Goal: Task Accomplishment & Management: Use online tool/utility

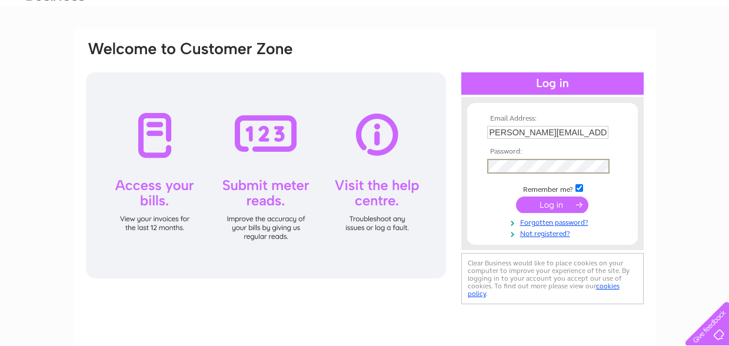
click at [559, 131] on input "caroline@carolinebdeesigns.co.uk" at bounding box center [547, 132] width 121 height 13
type input "caroline@carolinebdesigns.co.uk"
click at [516, 196] on input "submit" at bounding box center [552, 204] width 72 height 16
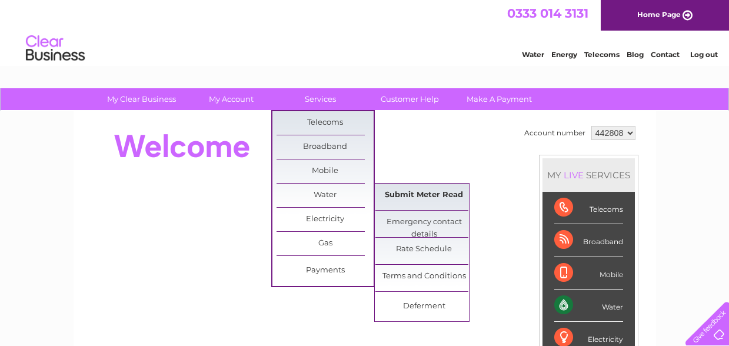
click at [402, 194] on link "Submit Meter Read" at bounding box center [423, 196] width 97 height 24
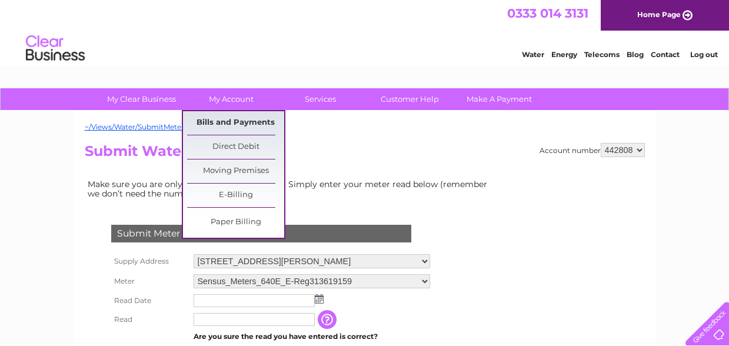
click at [229, 118] on link "Bills and Payments" at bounding box center [235, 123] width 97 height 24
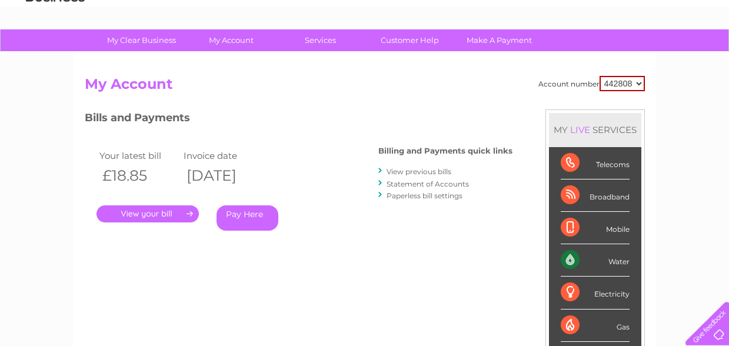
scroll to position [120, 0]
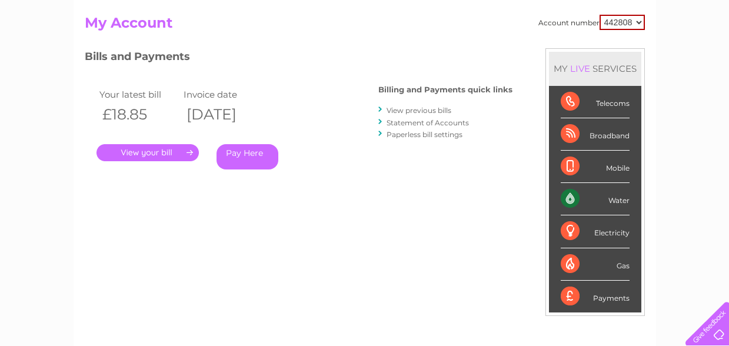
click at [160, 155] on link "." at bounding box center [147, 152] width 102 height 17
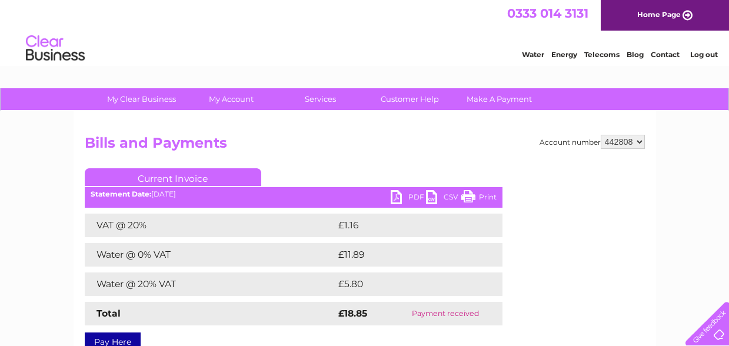
click at [394, 196] on link "PDF" at bounding box center [408, 198] width 35 height 17
click at [410, 194] on link "PDF" at bounding box center [408, 198] width 35 height 17
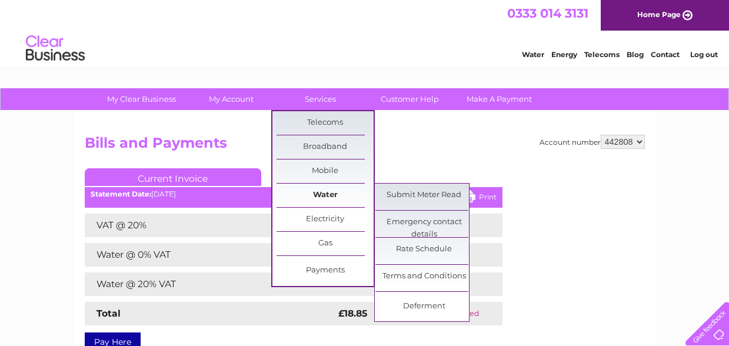
click at [322, 194] on link "Water" at bounding box center [325, 196] width 97 height 24
click at [415, 194] on link "Submit Meter Read" at bounding box center [423, 196] width 97 height 24
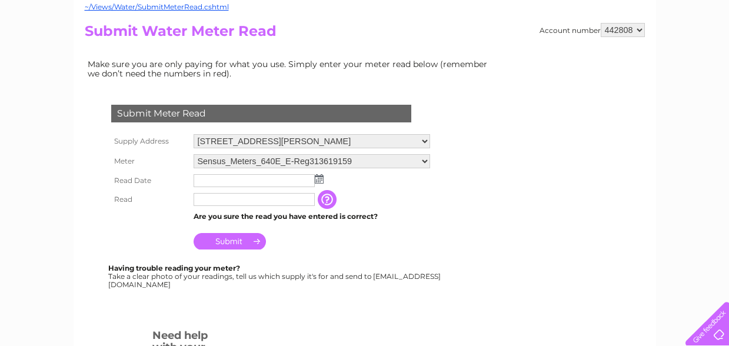
click at [321, 178] on img at bounding box center [319, 178] width 9 height 9
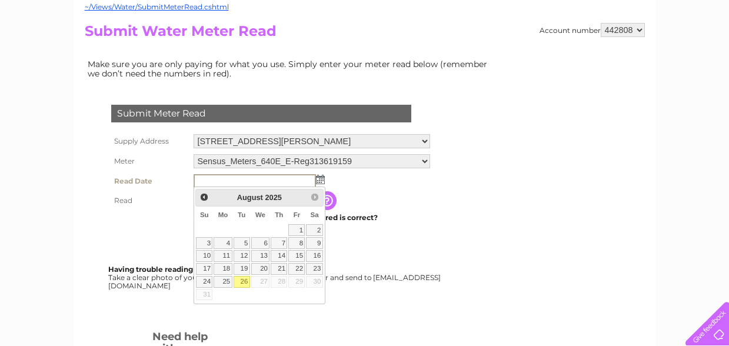
click at [241, 281] on link "26" at bounding box center [242, 282] width 16 height 12
type input "2025/08/26"
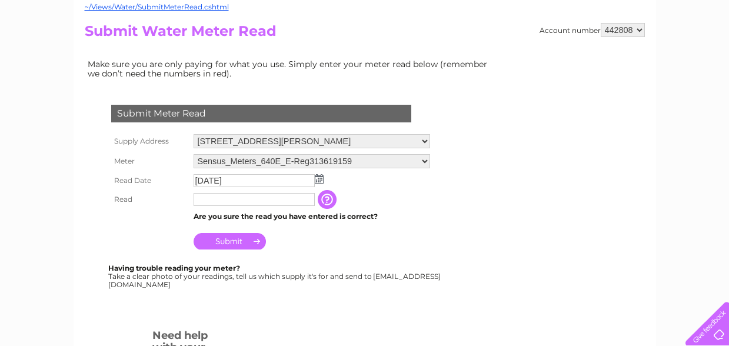
click at [244, 199] on input "text" at bounding box center [254, 199] width 121 height 13
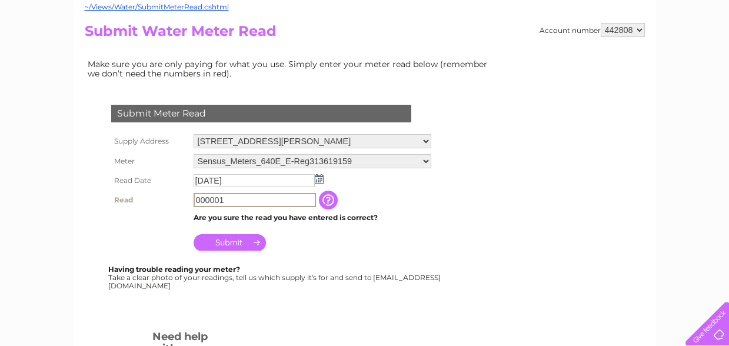
type input "000001"
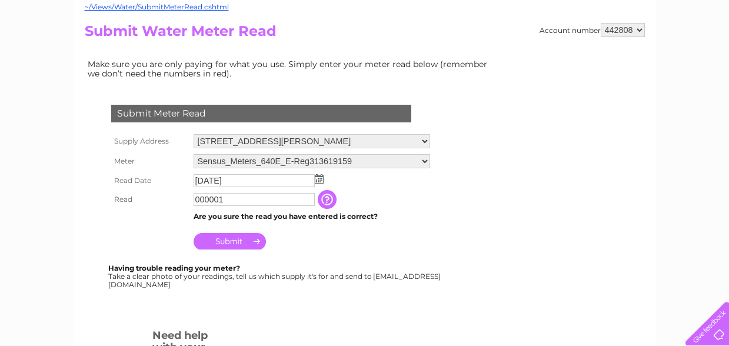
click at [244, 240] on input "Submit" at bounding box center [230, 241] width 72 height 16
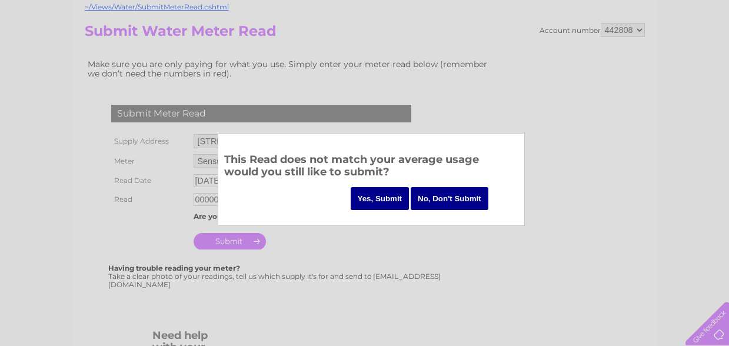
click at [392, 198] on input "Yes, Submit" at bounding box center [380, 198] width 59 height 23
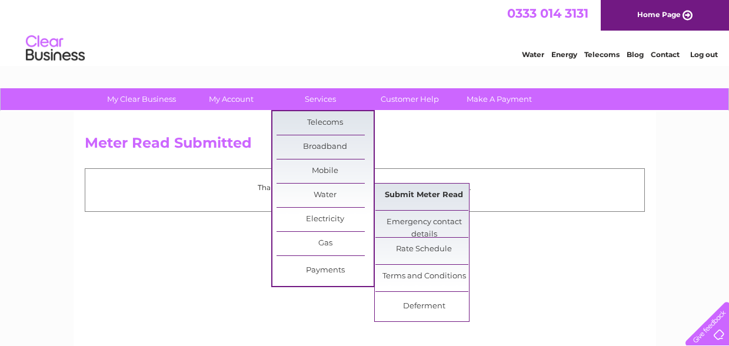
click at [385, 191] on link "Submit Meter Read" at bounding box center [423, 196] width 97 height 24
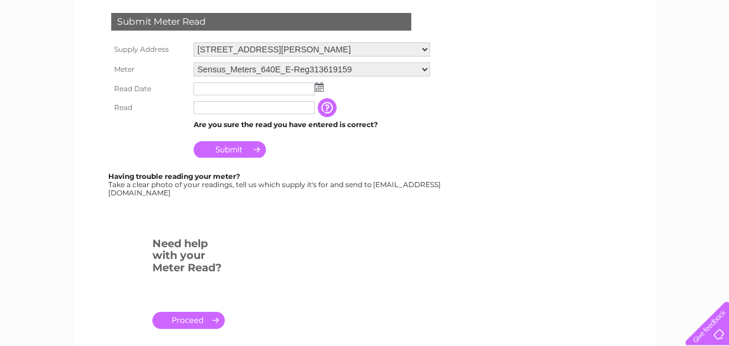
scroll to position [300, 0]
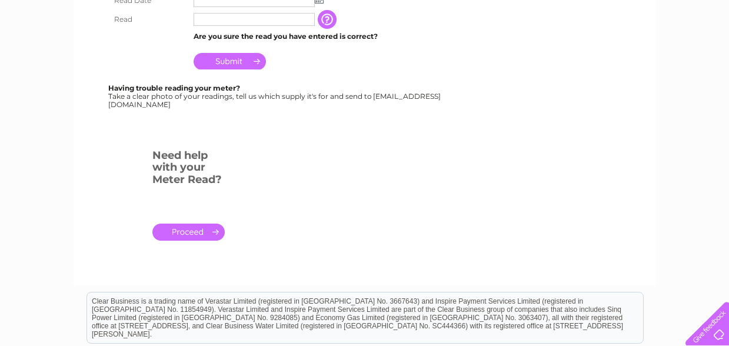
click at [196, 233] on link "." at bounding box center [188, 232] width 72 height 17
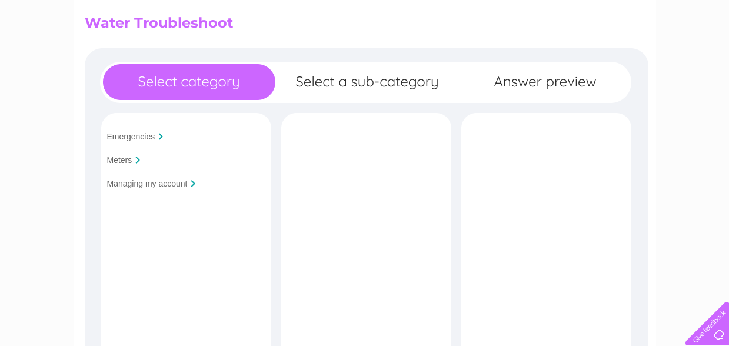
click at [129, 161] on input "Meters" at bounding box center [119, 159] width 25 height 9
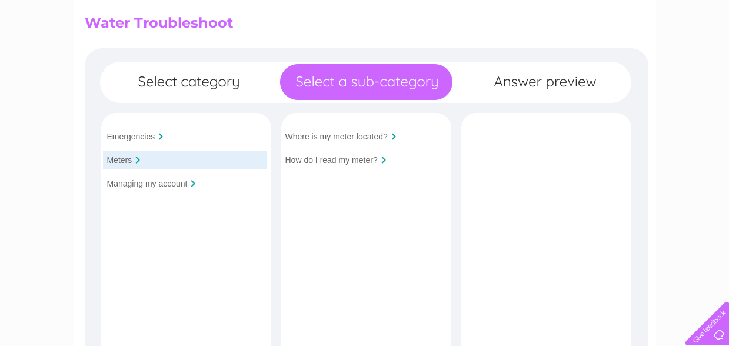
click at [342, 161] on input "How do I read my meter?" at bounding box center [331, 159] width 92 height 9
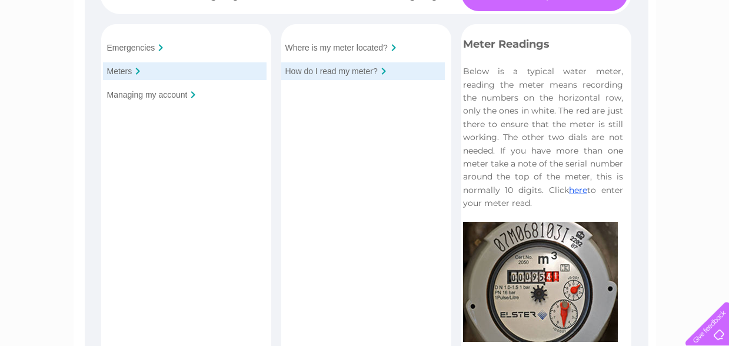
scroll to position [171, 0]
